Goal: Task Accomplishment & Management: Manage account settings

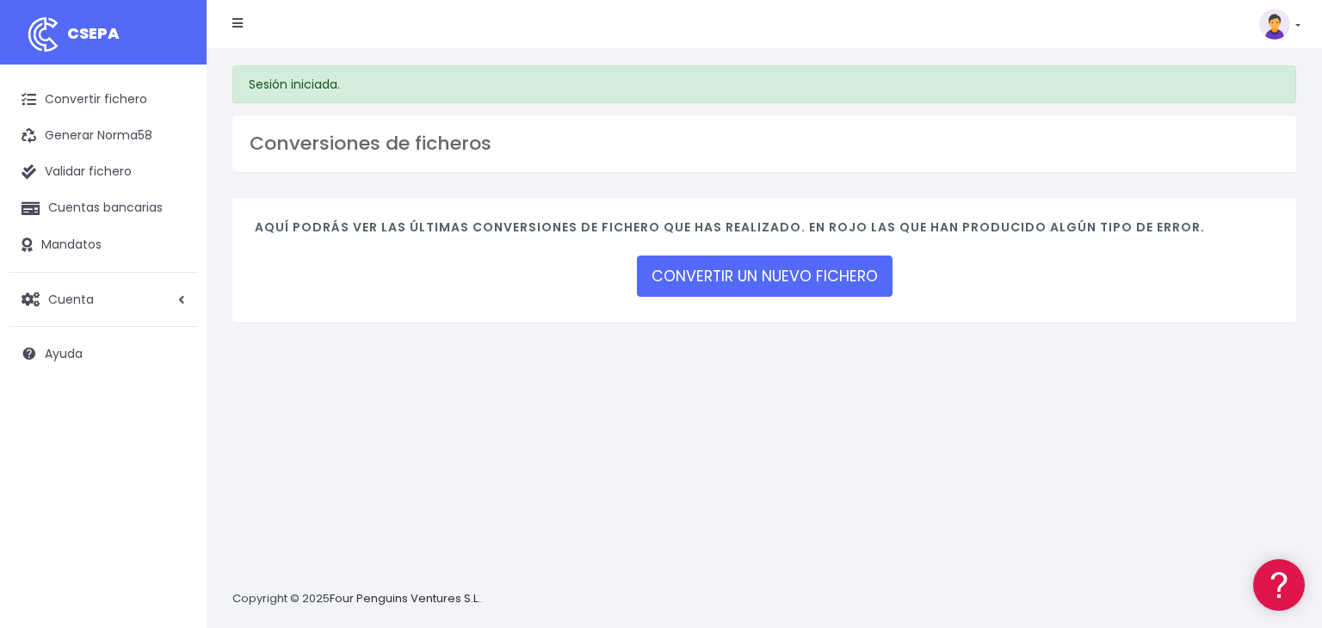
click at [391, 143] on h3 "Conversiones de ficheros" at bounding box center [764, 144] width 1029 height 22
click at [80, 243] on link "Mandatos" at bounding box center [103, 245] width 189 height 36
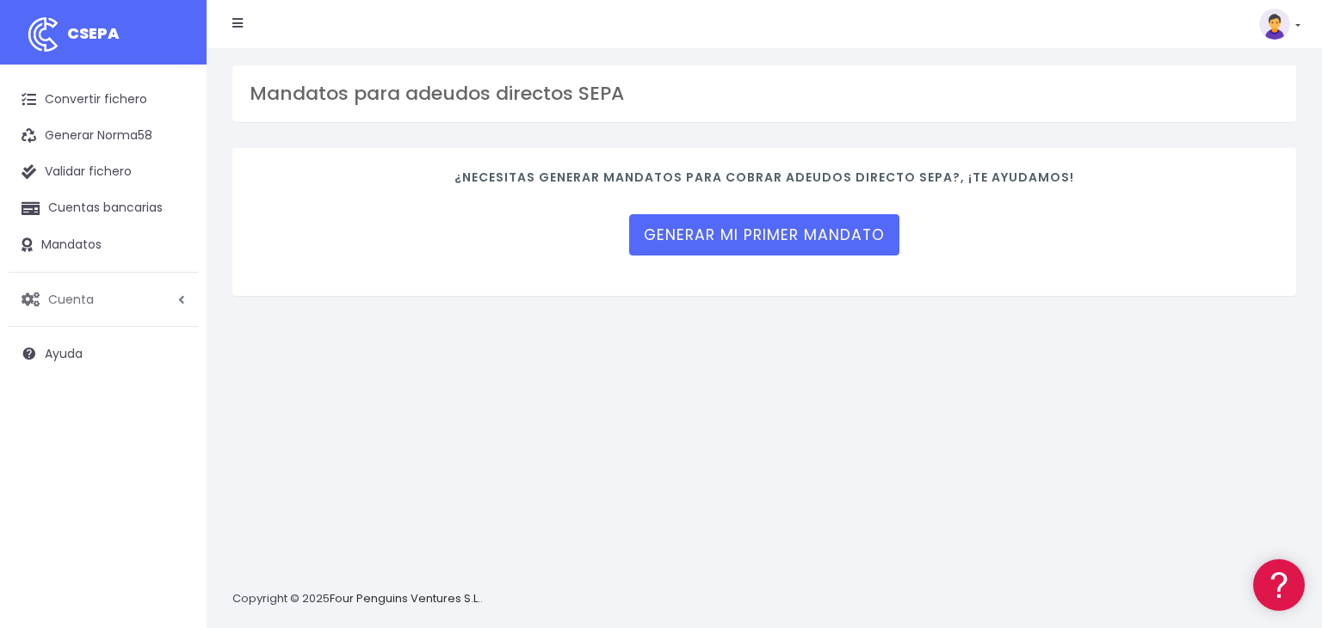
click at [70, 299] on span "Cuenta" at bounding box center [71, 298] width 46 height 17
click at [70, 339] on link "Perfiles" at bounding box center [113, 341] width 170 height 31
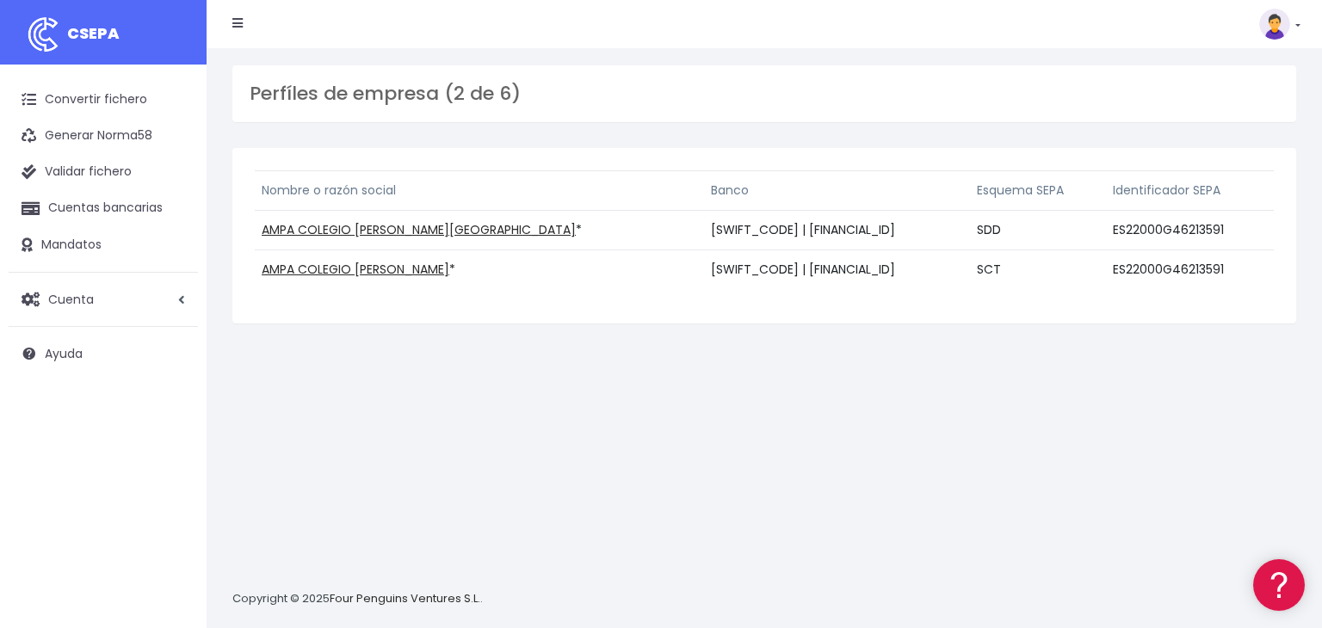
click at [1200, 235] on td "ES22000G46213591" at bounding box center [1190, 231] width 168 height 40
copy td "ES22000G46213591"
click at [836, 229] on td "[SWIFT_CODE] | [FINANCIAL_ID]" at bounding box center [837, 231] width 266 height 40
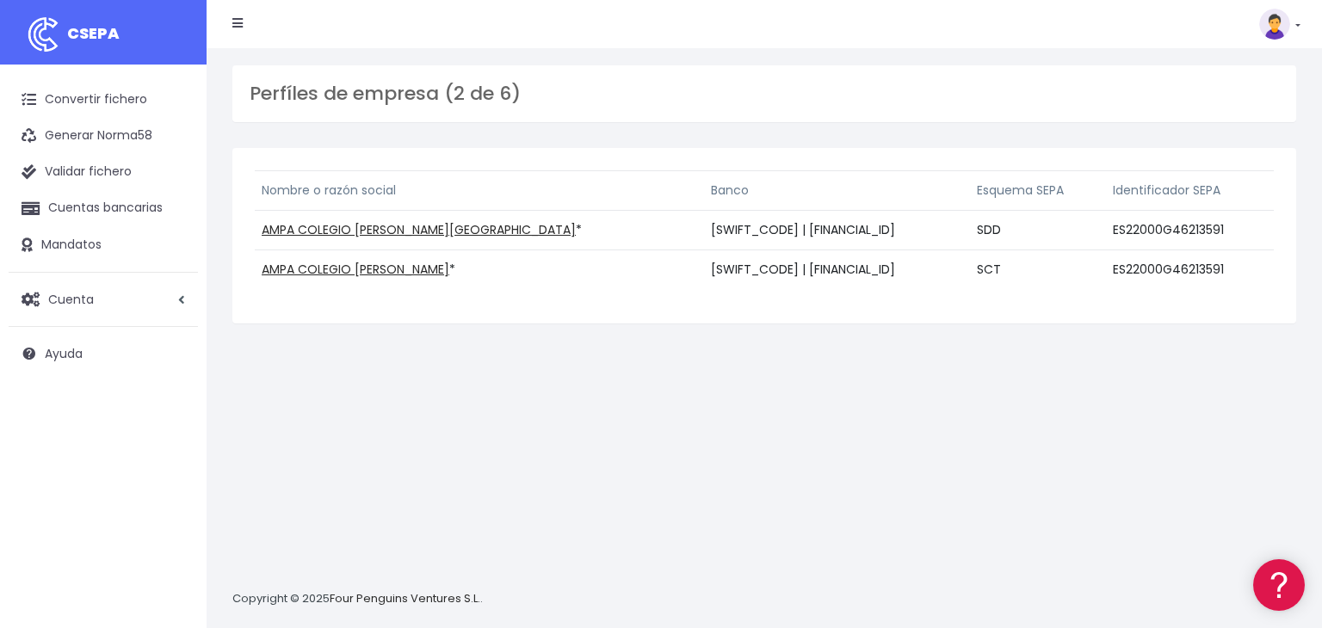
copy td "[FINANCIAL_ID]"
click at [387, 226] on link "AMPA COLEGIO [PERSON_NAME][GEOGRAPHIC_DATA]" at bounding box center [419, 229] width 314 height 17
